Goal: Task Accomplishment & Management: Complete application form

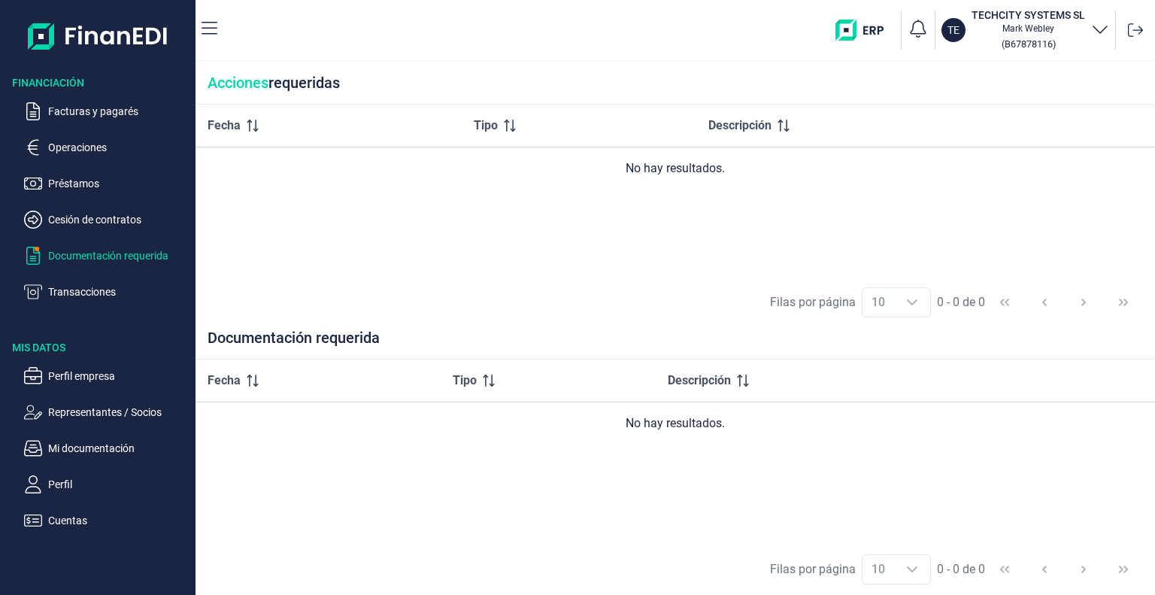
click at [99, 258] on p "Documentación requerida" at bounding box center [118, 256] width 141 height 18
click at [66, 108] on p "Facturas y pagarés" at bounding box center [118, 111] width 141 height 18
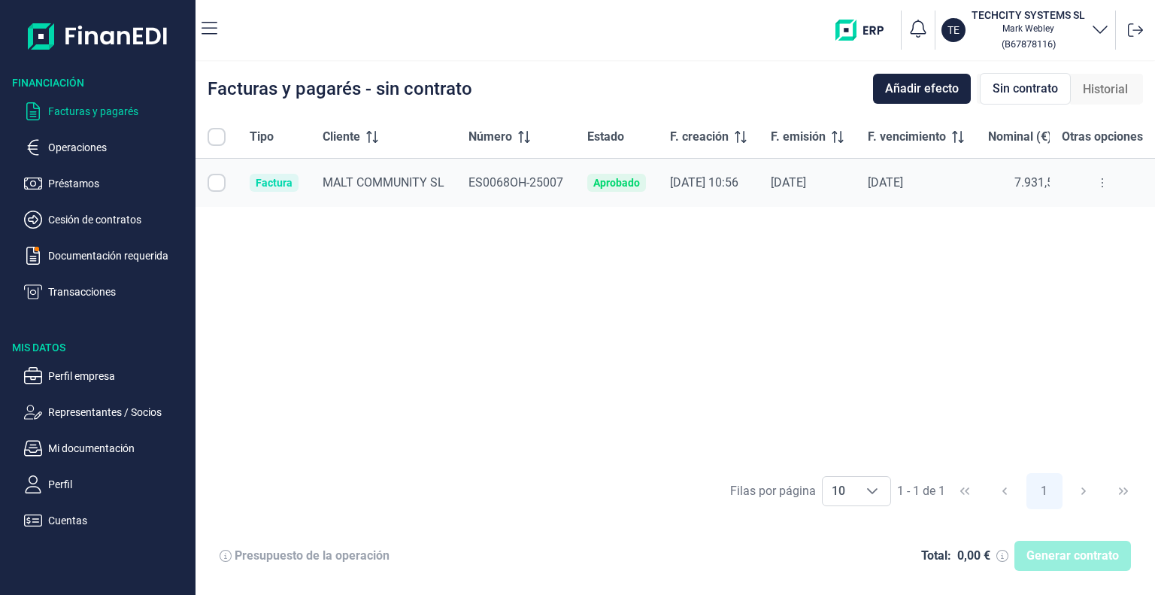
checkbox input "true"
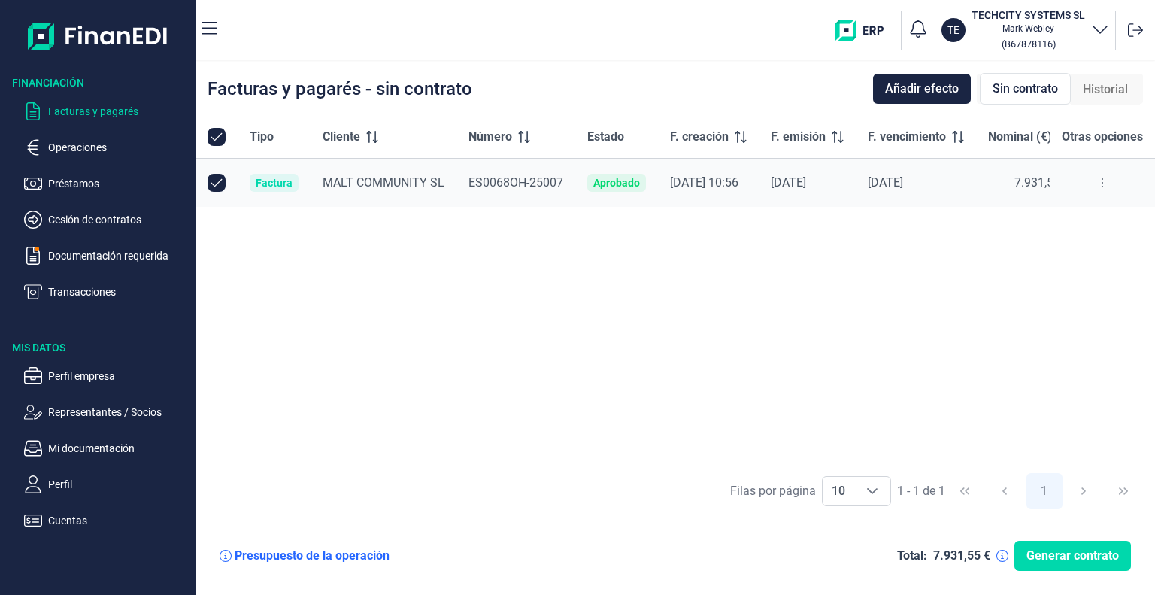
click at [1099, 182] on button at bounding box center [1102, 183] width 27 height 24
click at [808, 183] on div "[DATE]" at bounding box center [807, 182] width 73 height 15
click at [326, 187] on span "MALT COMMUNITY SL" at bounding box center [384, 182] width 122 height 14
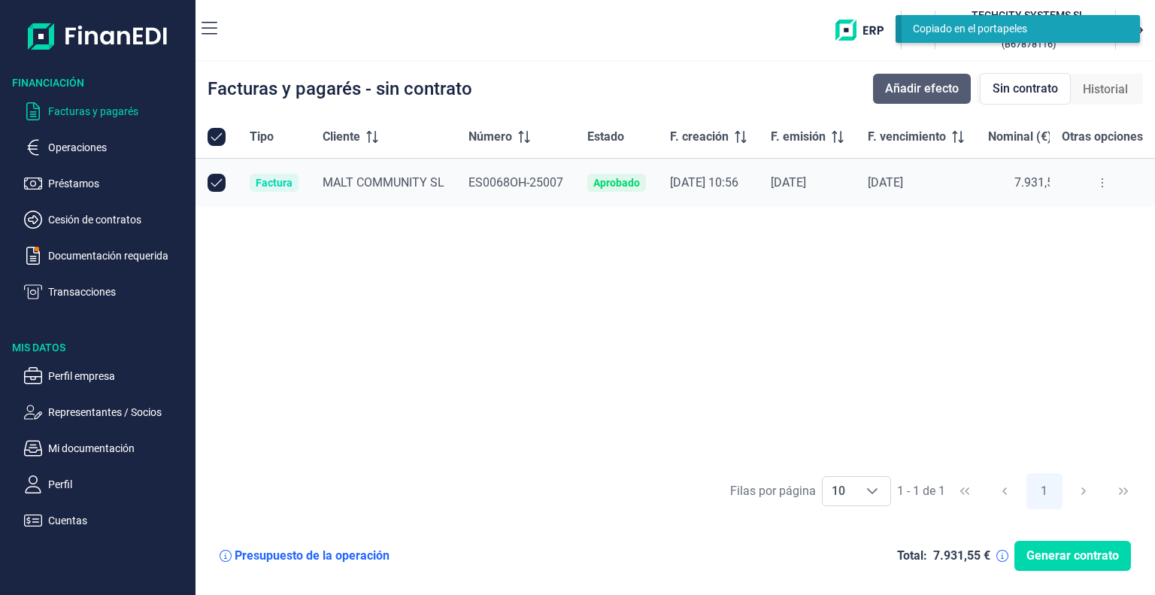
click at [929, 98] on button "Añadir efecto" at bounding box center [922, 89] width 98 height 30
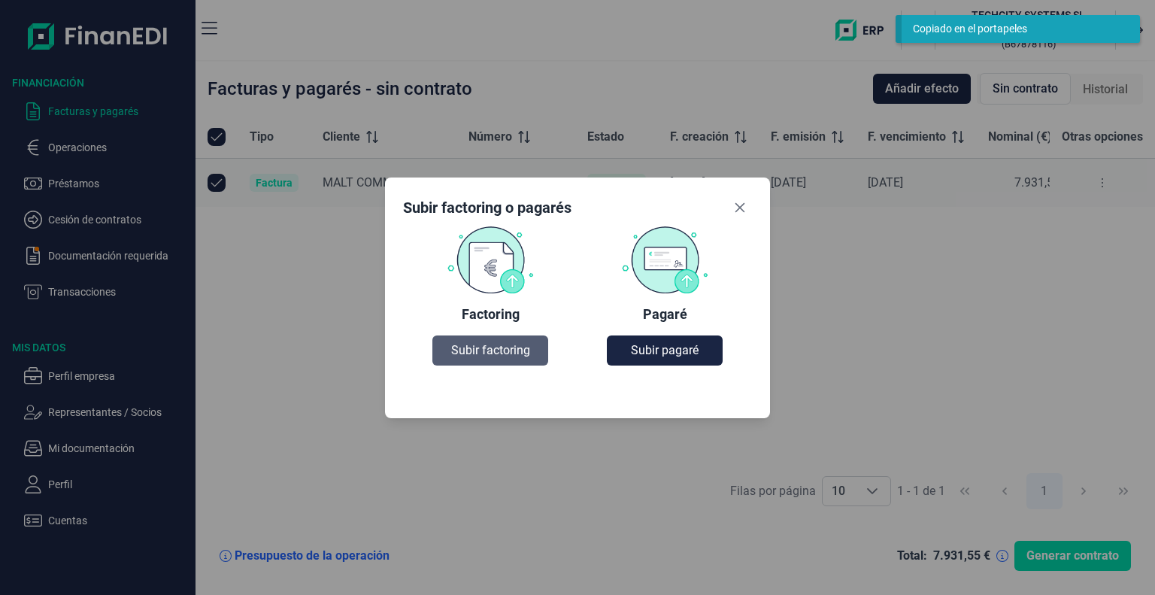
click at [476, 351] on span "Subir factoring" at bounding box center [490, 350] width 79 height 18
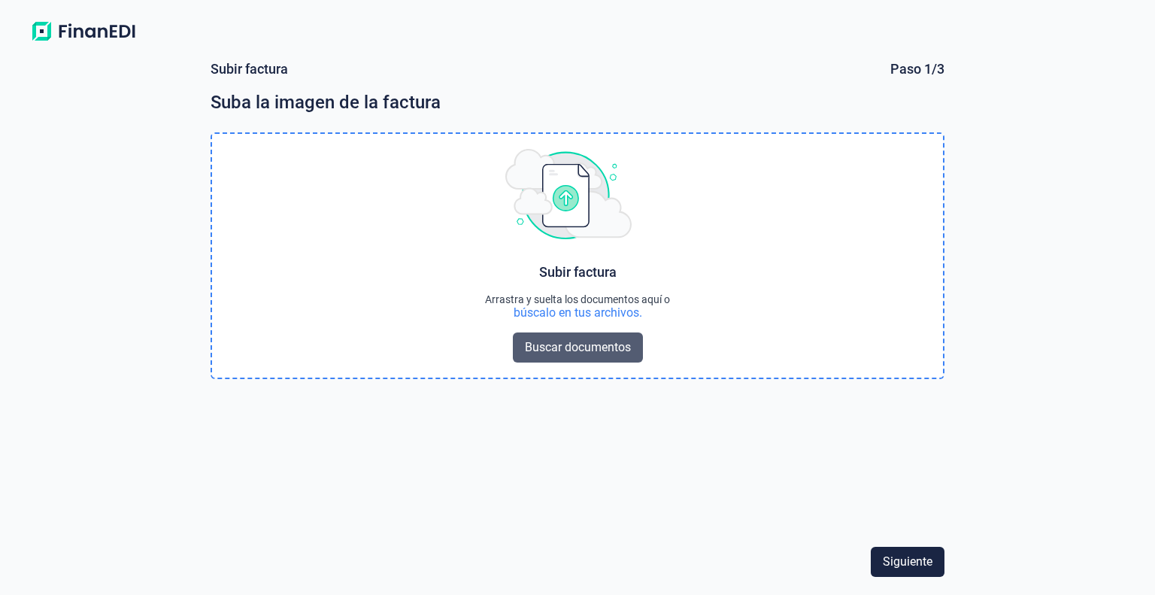
click at [559, 339] on span "Buscar documentos" at bounding box center [578, 347] width 106 height 18
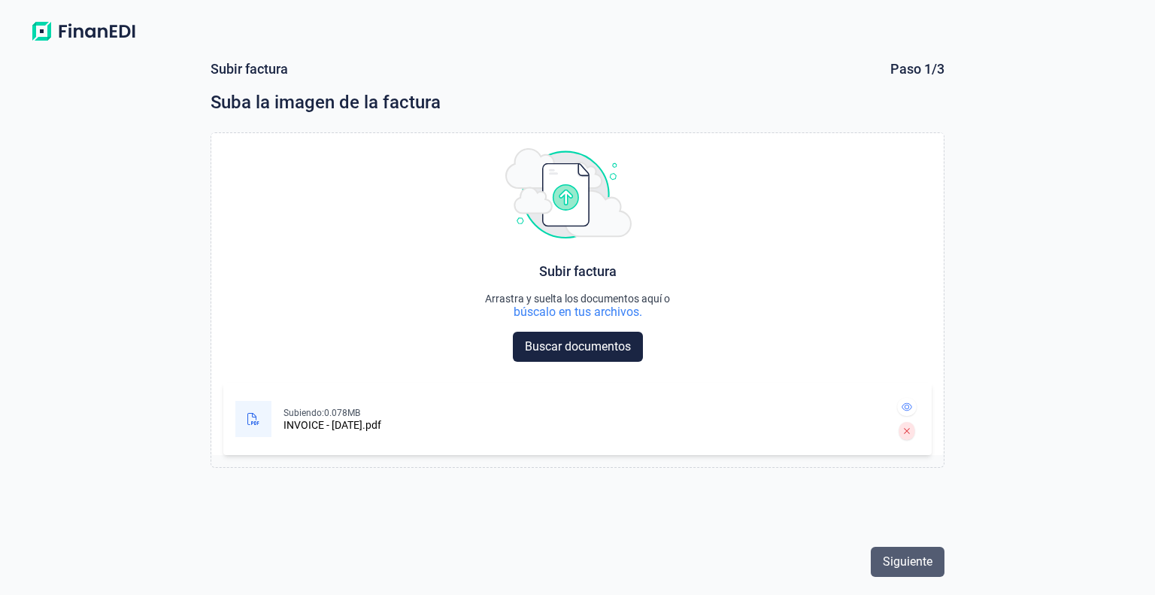
click at [903, 562] on span "Siguiente" at bounding box center [908, 562] width 50 height 18
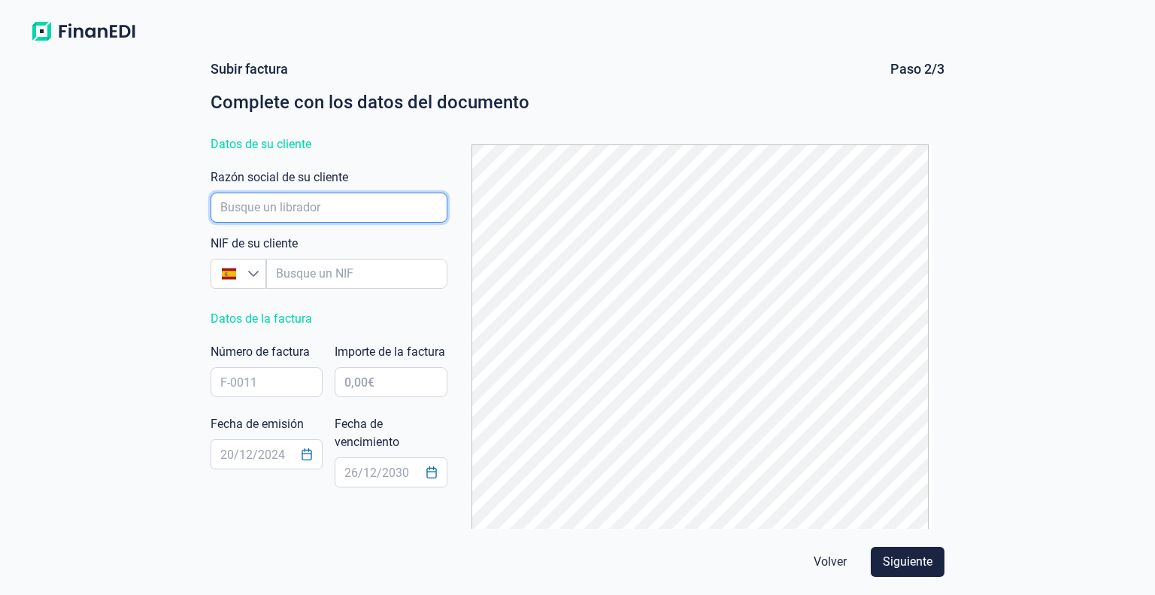
click at [328, 213] on input "empresaAutocomplete" at bounding box center [329, 208] width 237 height 30
click at [253, 202] on input "empresaAutocomplete" at bounding box center [329, 208] width 237 height 30
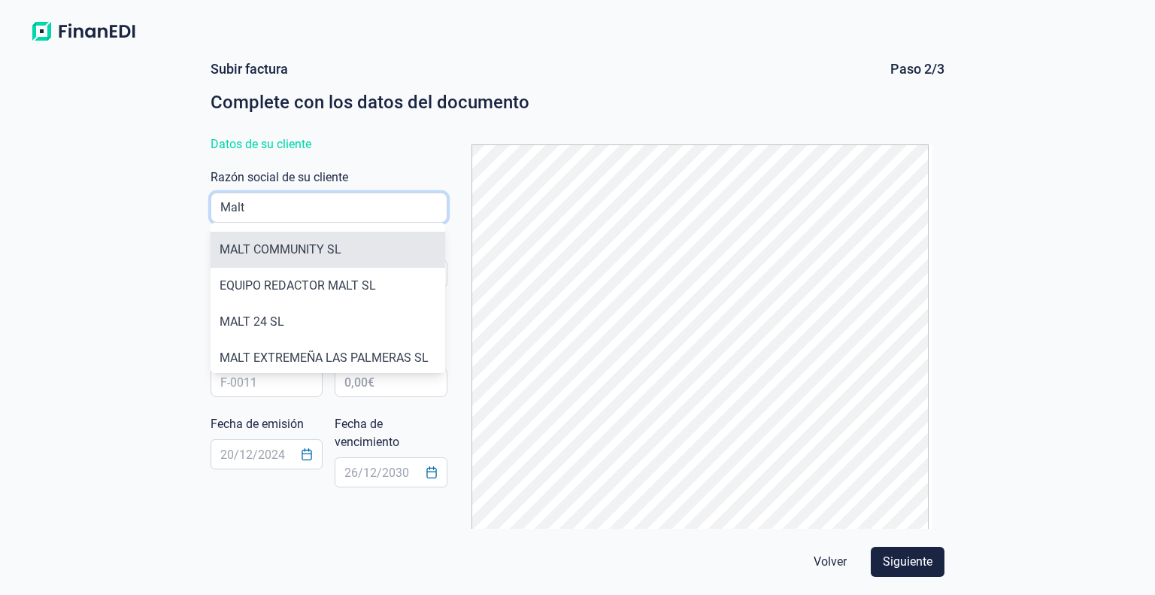
type input "Malt"
click at [287, 240] on li "MALT COMMUNITY SL" at bounding box center [328, 250] width 235 height 36
type input "B87944641"
type input "MALT COMMUNITY SL"
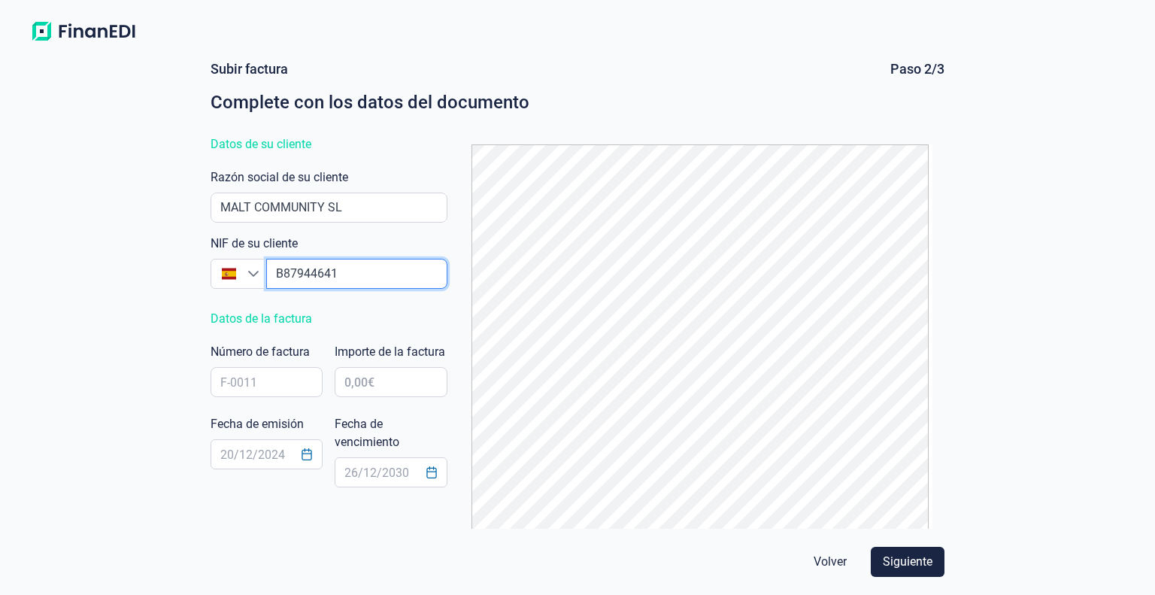
click at [297, 273] on input "empresaAutocomplete" at bounding box center [356, 274] width 181 height 30
click at [248, 380] on input "text" at bounding box center [267, 382] width 112 height 30
click at [255, 384] on input "text" at bounding box center [267, 382] width 112 height 30
paste input "ES0068OH-25007"
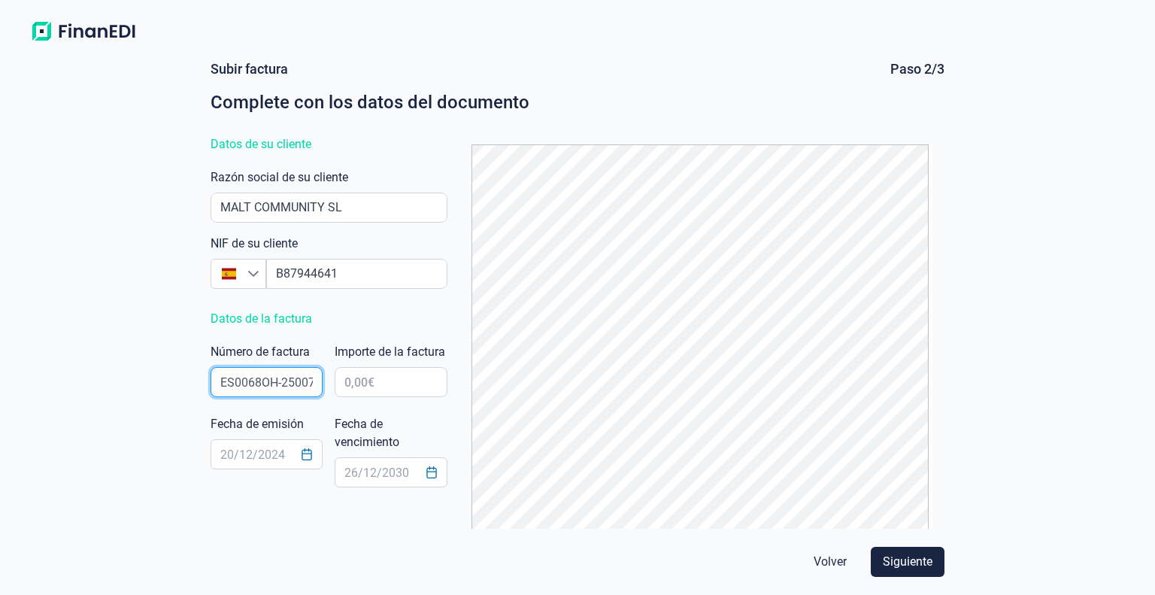
scroll to position [0, 3]
type input "ES0068OH-25007"
click at [235, 451] on input "text" at bounding box center [267, 454] width 112 height 30
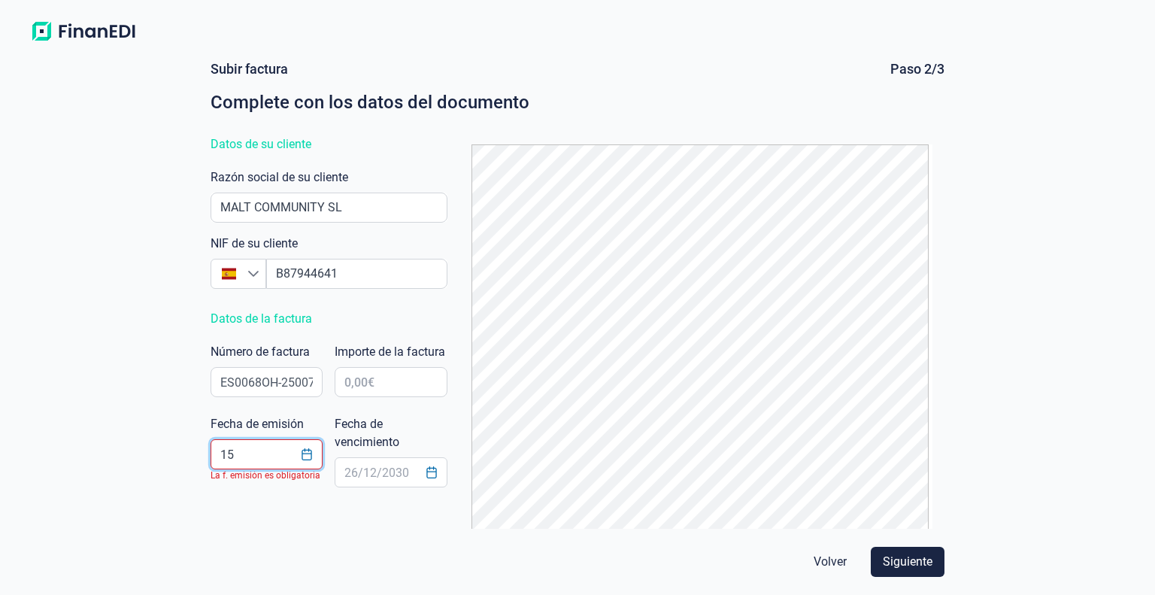
type input "15"
click at [308, 454] on icon "Choose Date" at bounding box center [307, 454] width 12 height 12
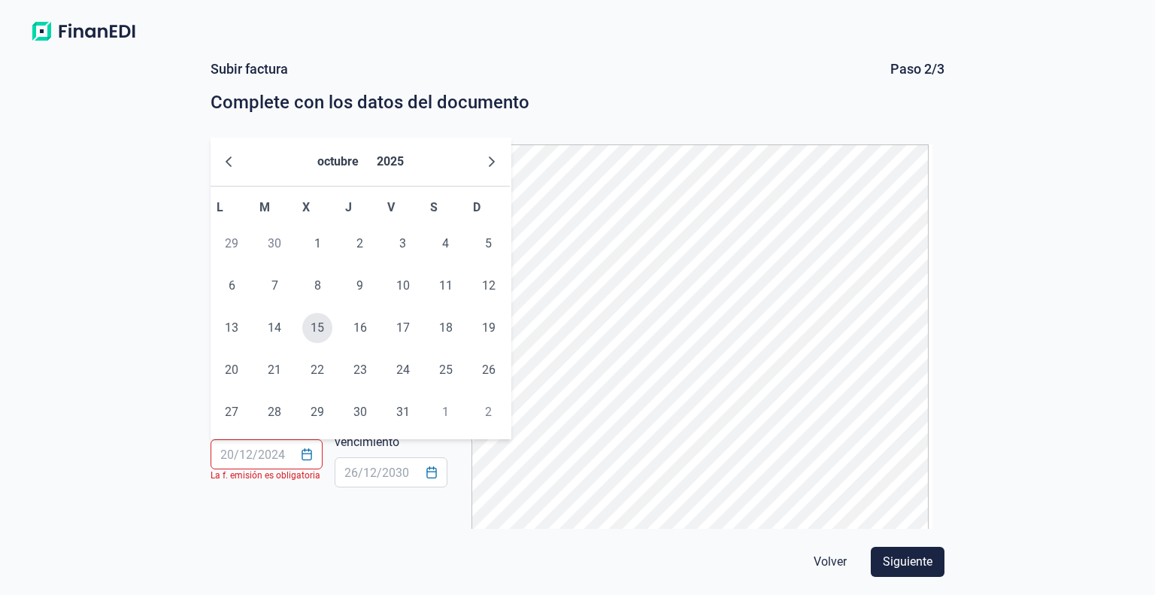
click at [325, 322] on span "15" at bounding box center [317, 328] width 30 height 30
type input "[DATE]"
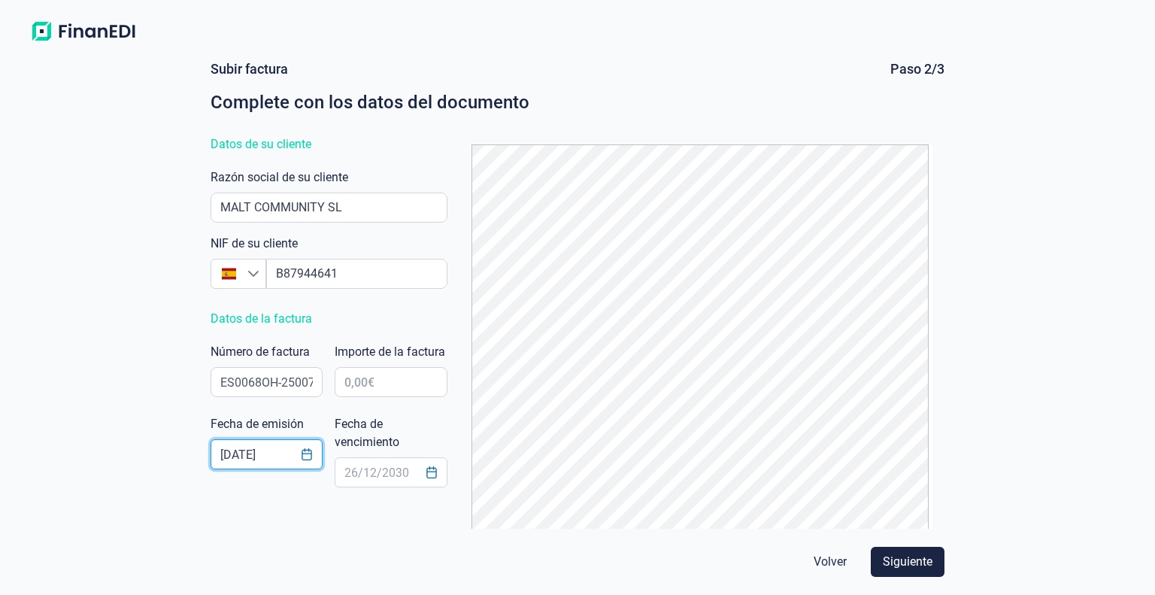
click at [290, 456] on input "[DATE]" at bounding box center [267, 454] width 112 height 30
click at [358, 474] on input "text" at bounding box center [391, 472] width 112 height 30
click at [385, 397] on input "text" at bounding box center [391, 382] width 112 height 30
click at [418, 397] on input "7.402,00 €" at bounding box center [391, 382] width 112 height 30
type input "7.402,78 €"
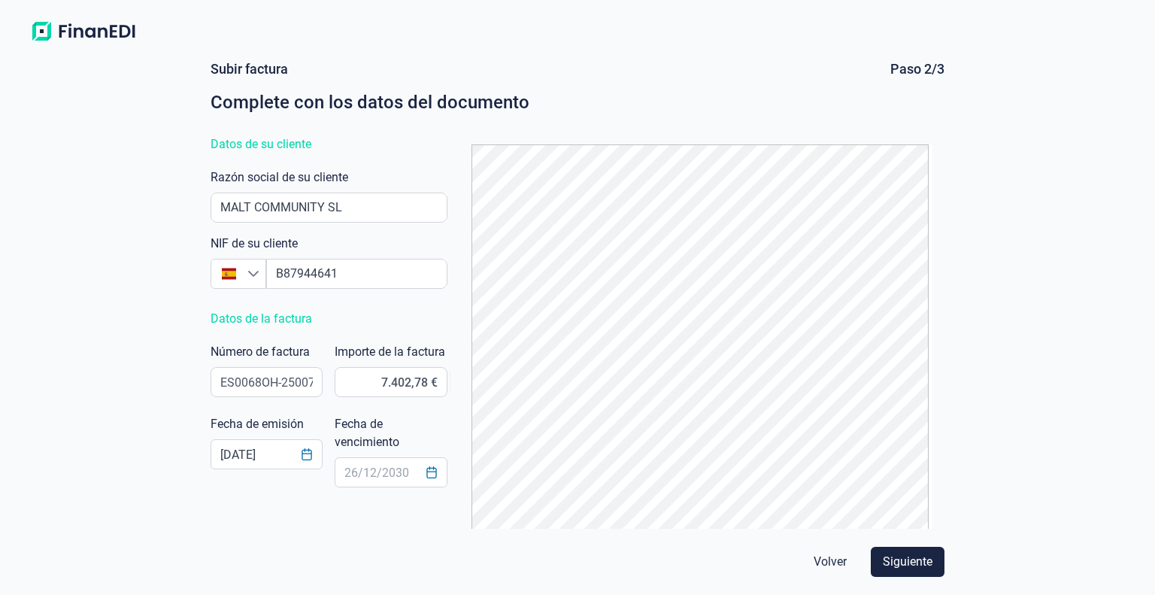
click at [244, 421] on label "Fecha de emisión" at bounding box center [257, 424] width 93 height 18
click at [902, 559] on span "Siguiente" at bounding box center [908, 562] width 50 height 18
click at [360, 477] on input "text" at bounding box center [391, 472] width 112 height 30
type input "15"
click at [432, 474] on icon "Choose Date" at bounding box center [432, 472] width 12 height 12
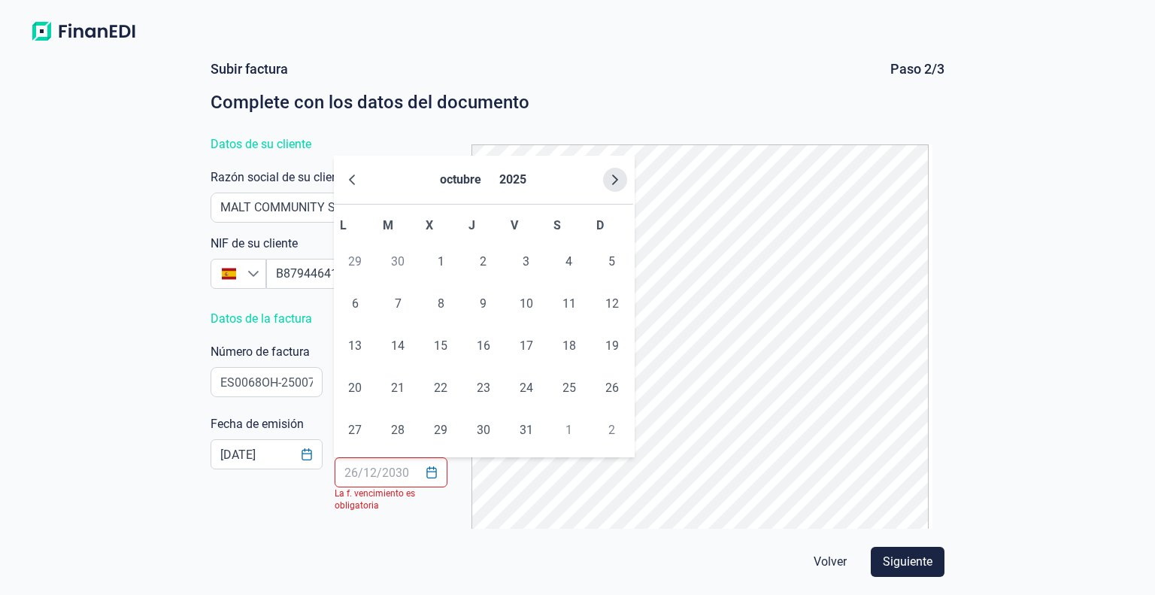
click at [614, 185] on icon "Next Month" at bounding box center [615, 180] width 12 height 12
click at [570, 345] on span "15" at bounding box center [569, 346] width 30 height 30
type input "[DATE]"
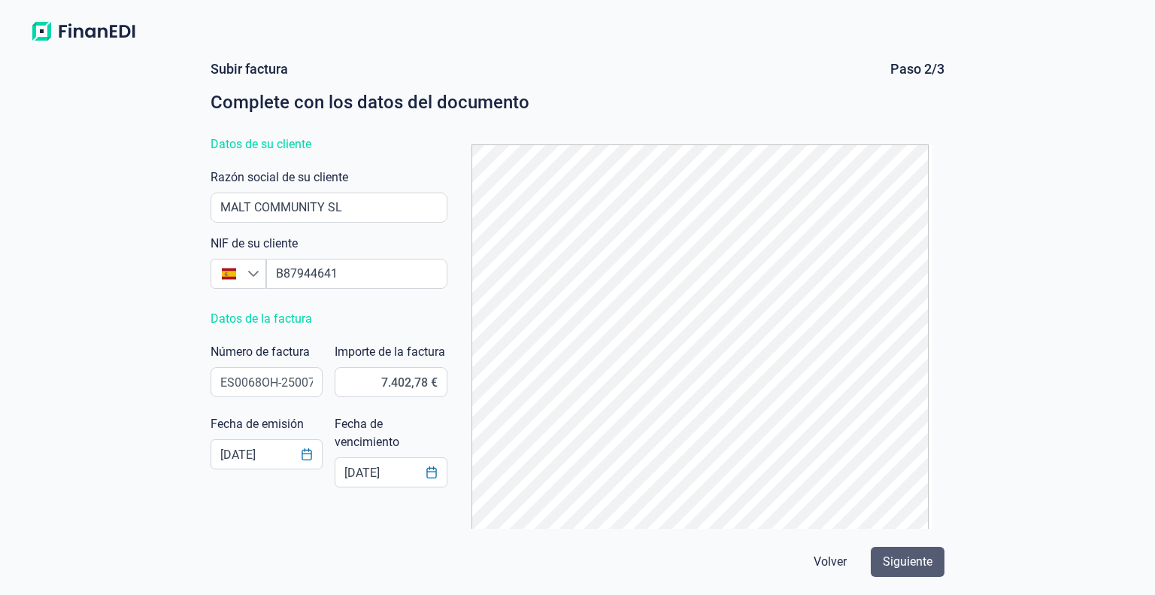
click at [911, 562] on span "Siguiente" at bounding box center [908, 562] width 50 height 18
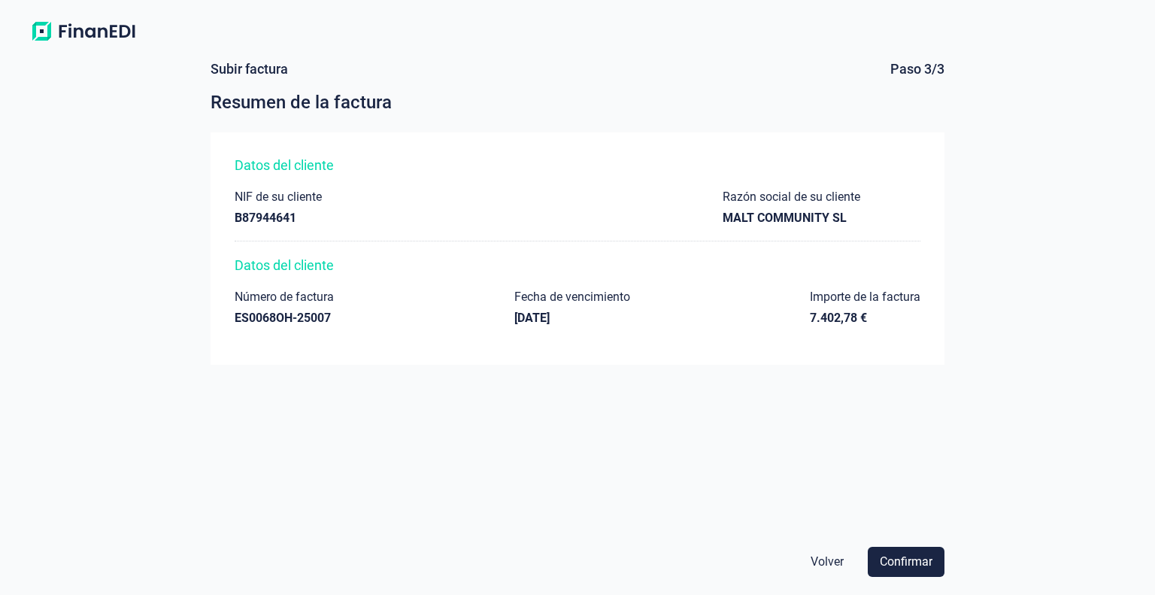
click at [911, 562] on span "Confirmar" at bounding box center [906, 562] width 53 height 18
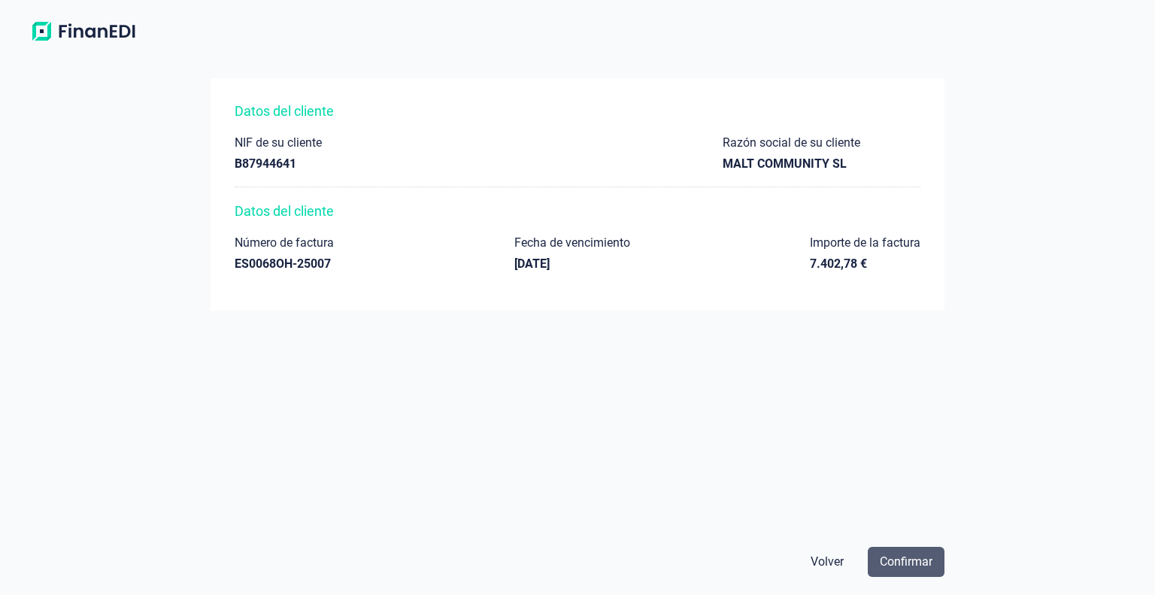
click at [929, 562] on span "Confirmar" at bounding box center [906, 562] width 53 height 18
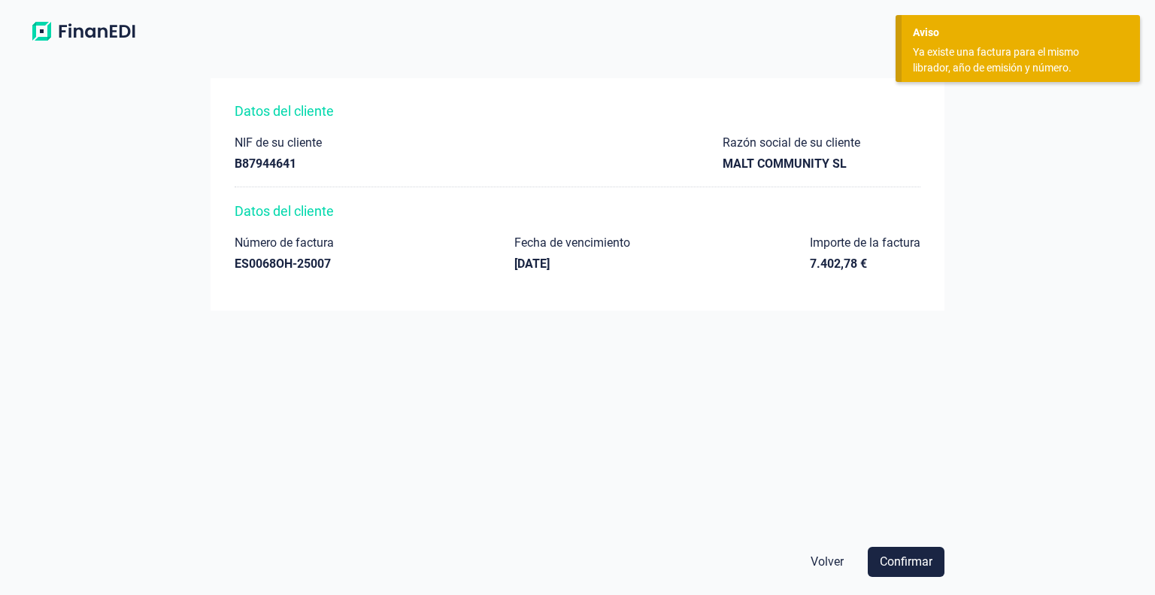
click at [829, 563] on span "Volver" at bounding box center [827, 562] width 33 height 18
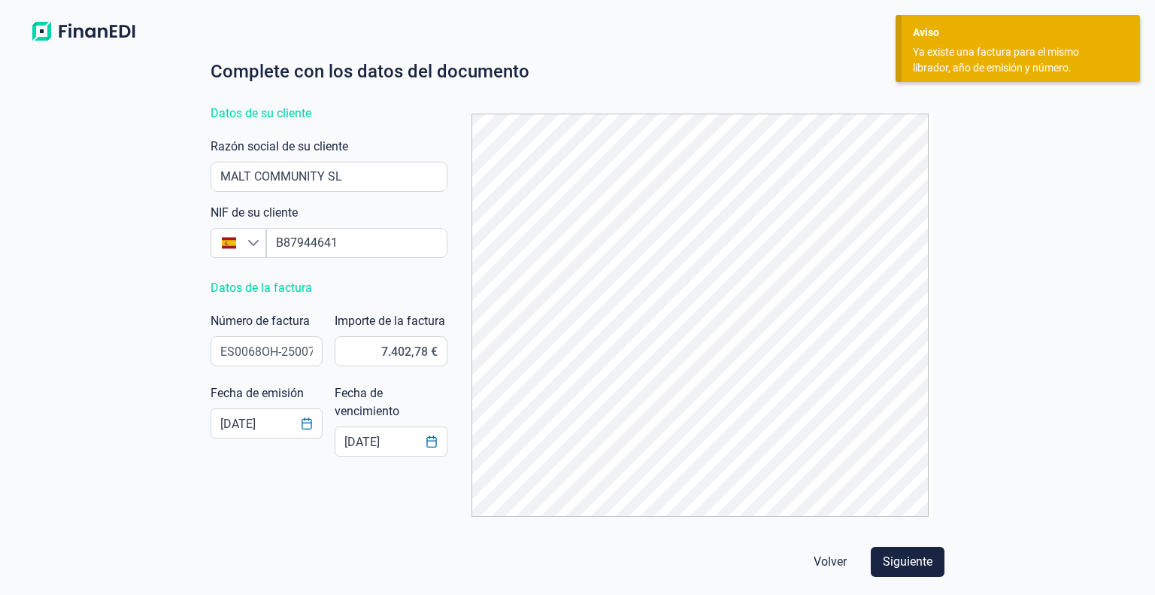
scroll to position [30, 0]
click at [114, 34] on img at bounding box center [83, 31] width 119 height 27
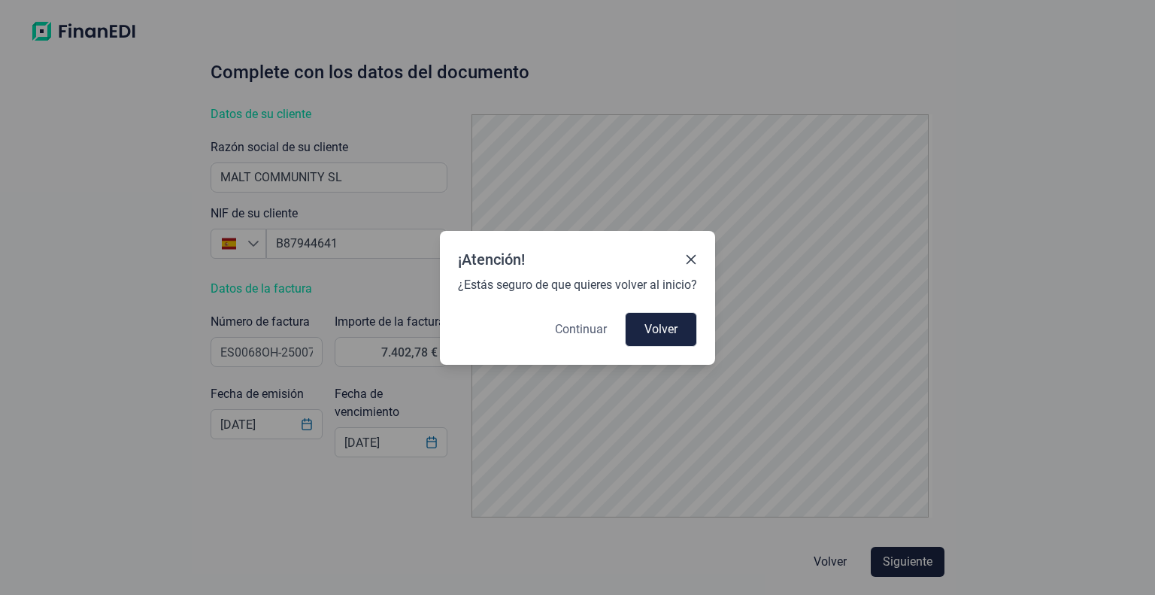
click at [578, 328] on span "Continuar" at bounding box center [581, 329] width 52 height 18
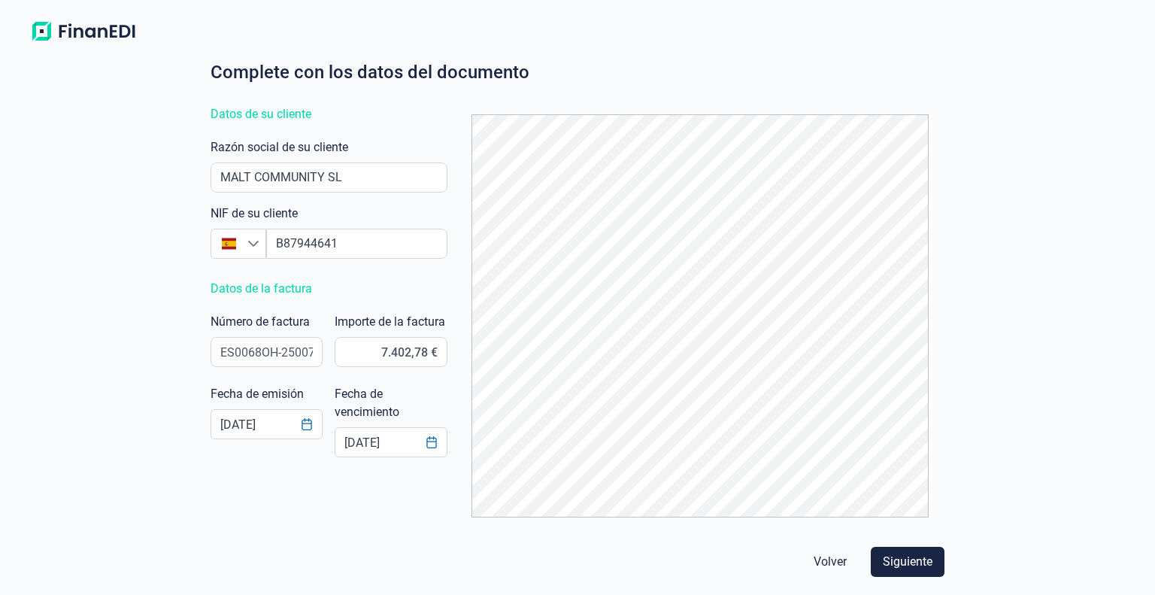
click at [87, 35] on img at bounding box center [83, 31] width 119 height 27
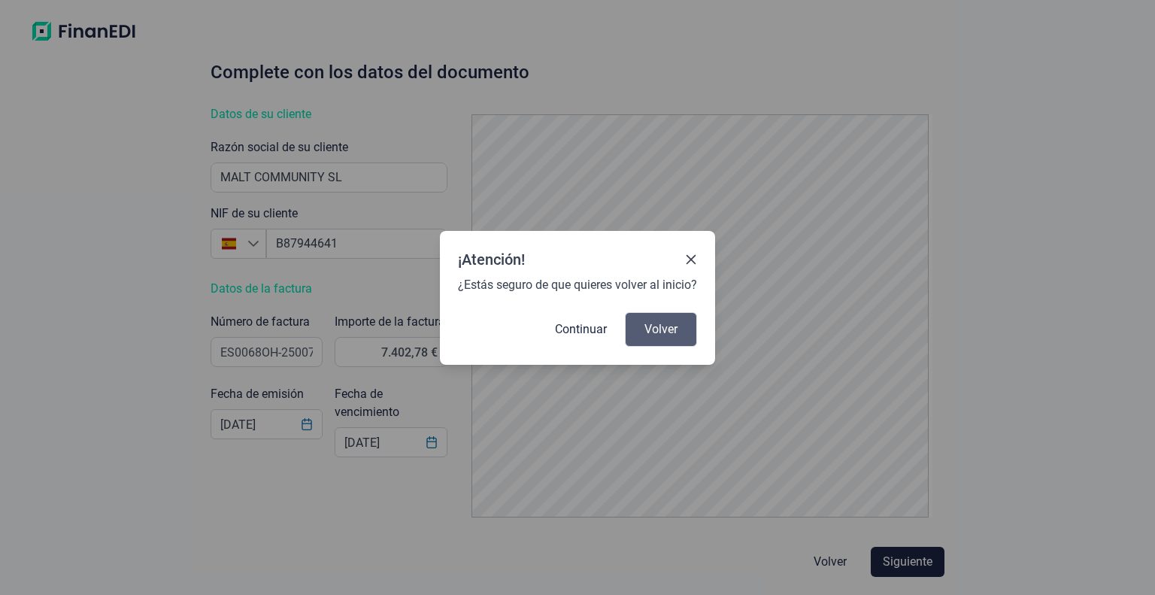
click at [650, 332] on span "Volver" at bounding box center [660, 329] width 33 height 18
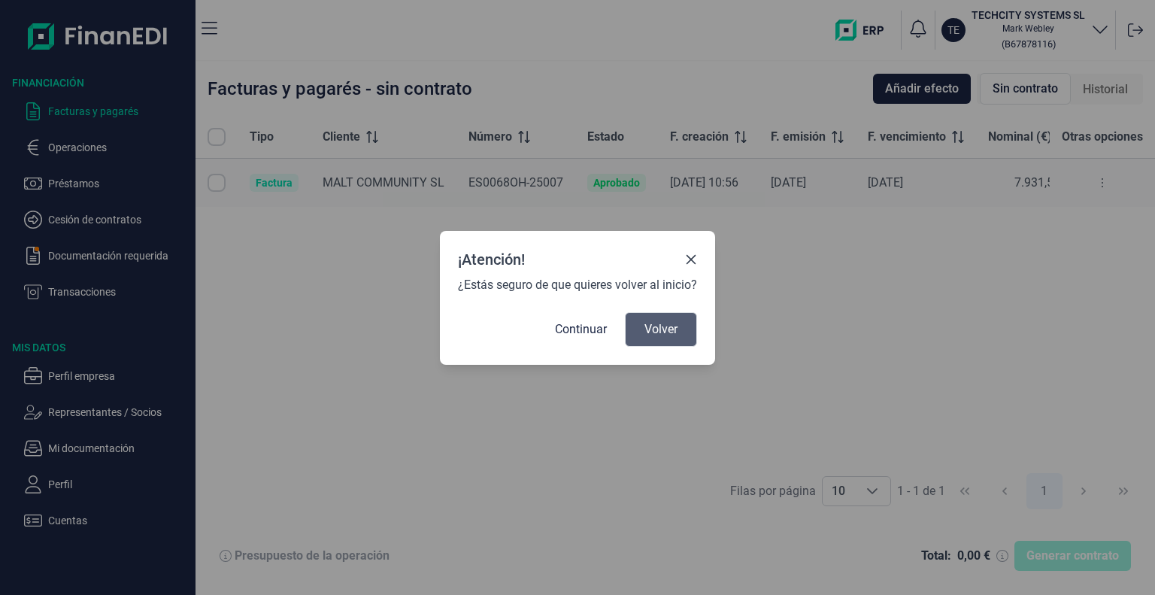
checkbox input "true"
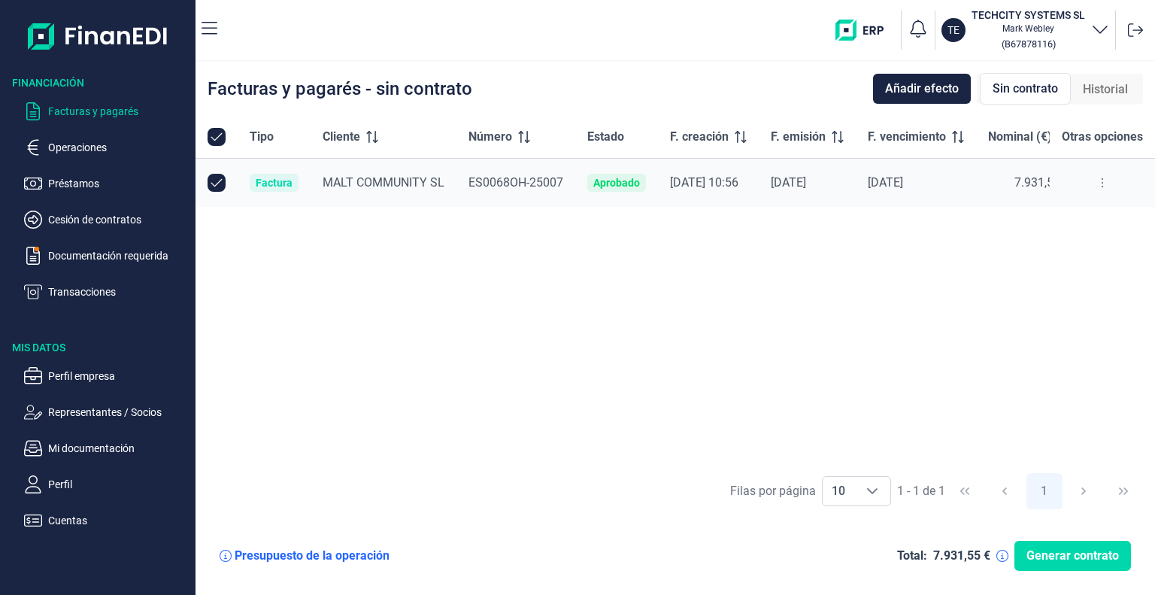
click at [1104, 186] on button at bounding box center [1102, 183] width 27 height 24
